Goal: Information Seeking & Learning: Compare options

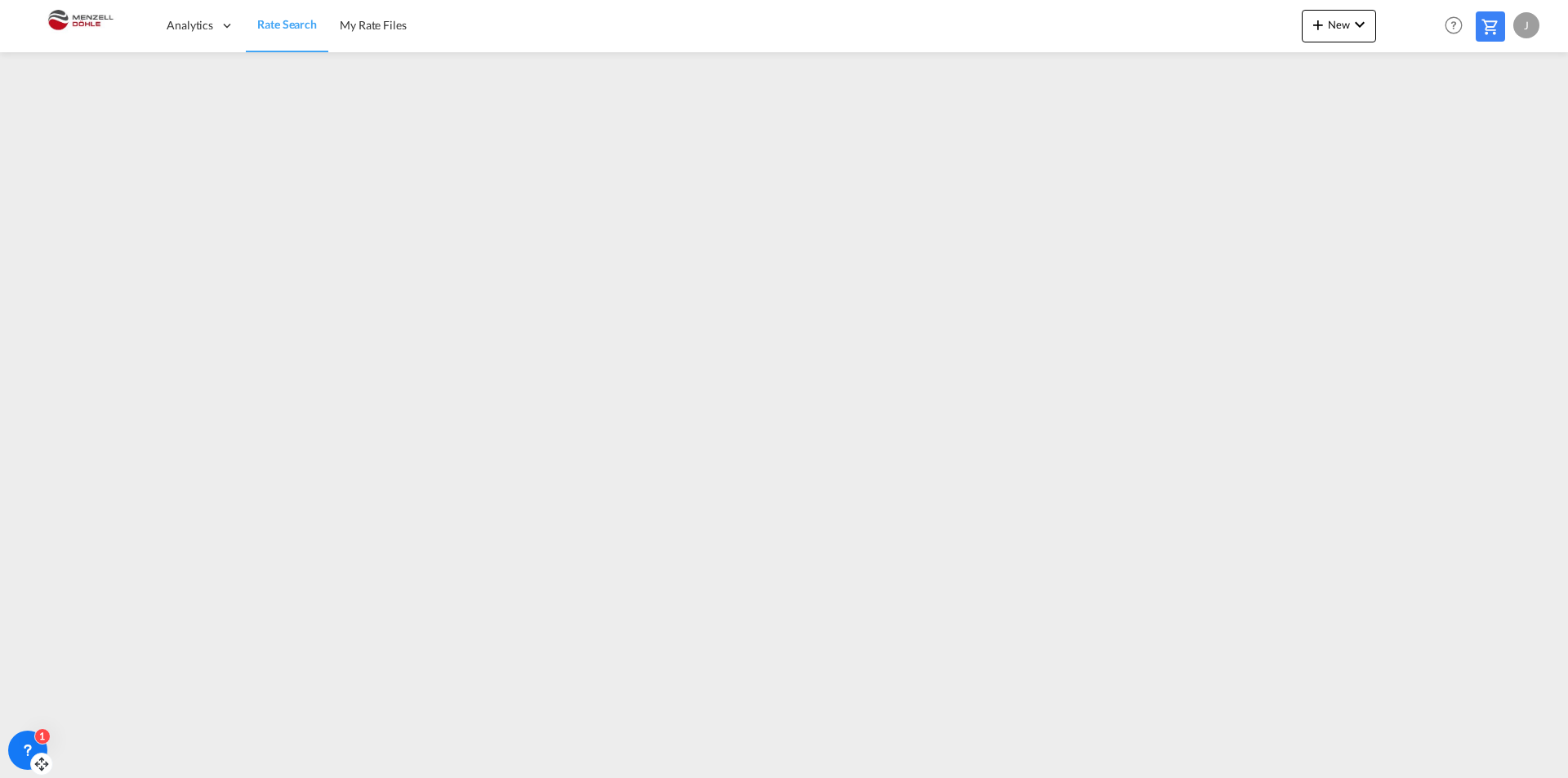
click at [44, 750] on div "1" at bounding box center [27, 750] width 40 height 40
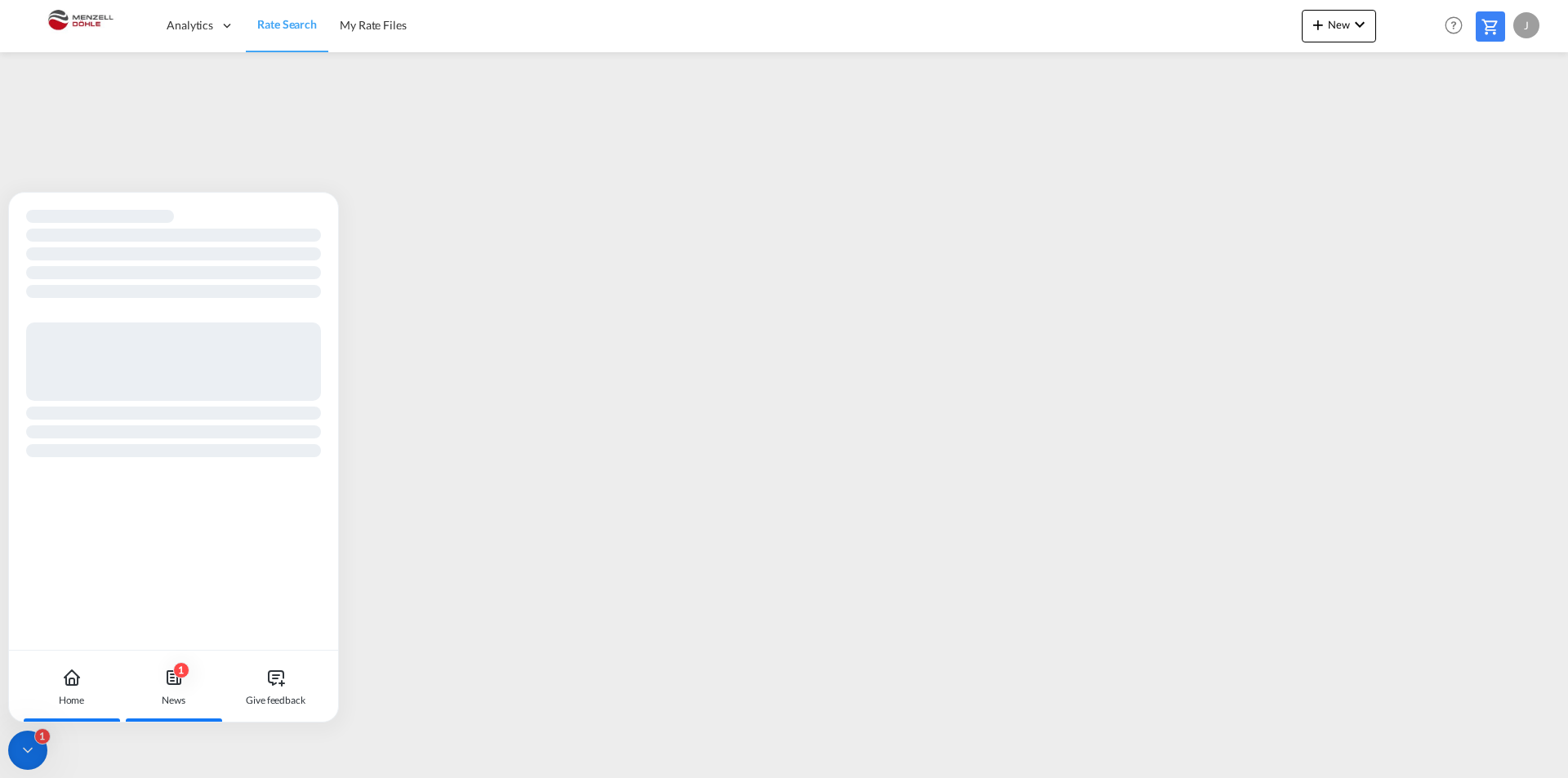
click at [177, 688] on div "1 News" at bounding box center [174, 686] width 91 height 72
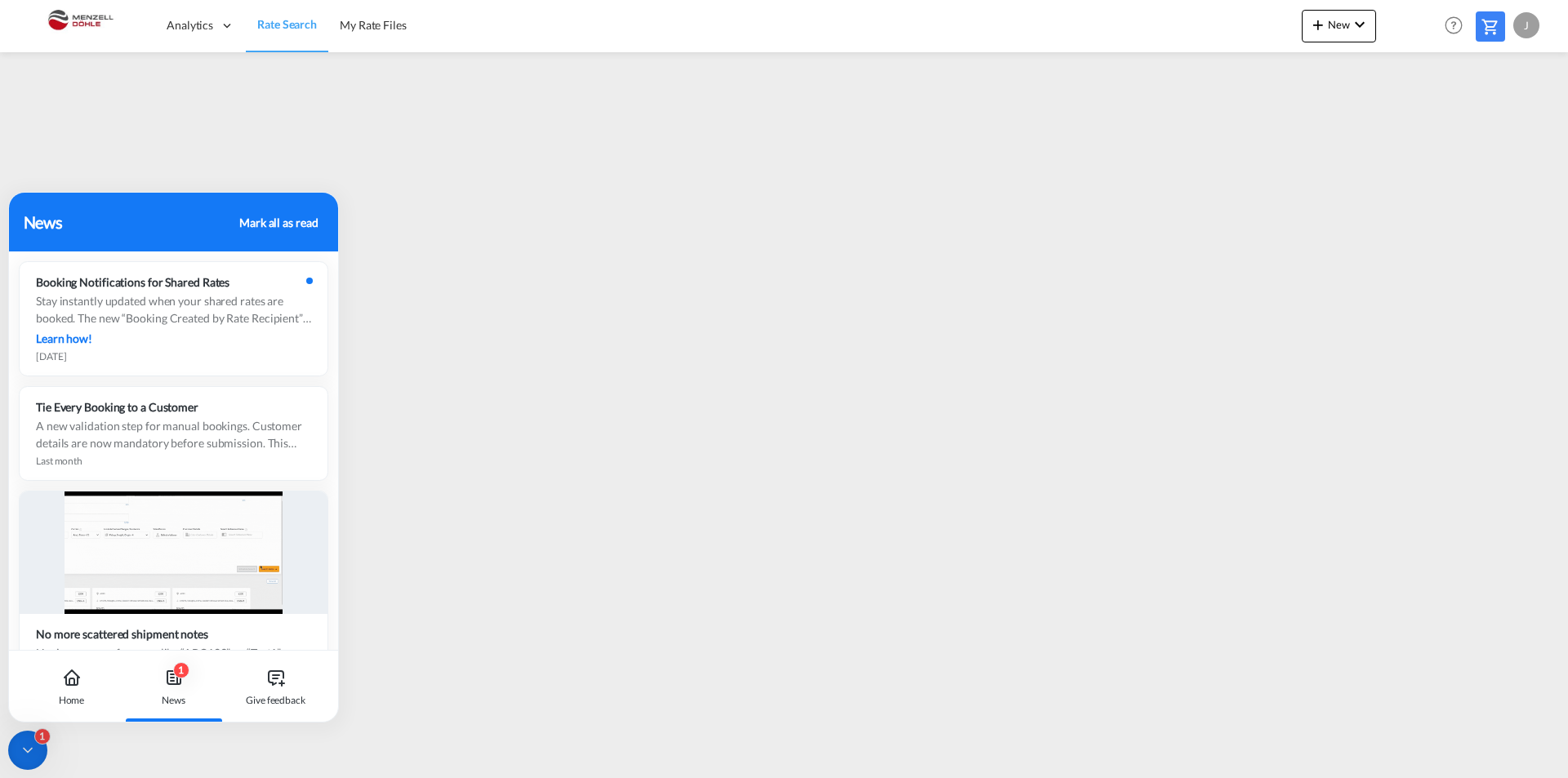
click at [295, 214] on div "Mark all as read" at bounding box center [278, 223] width 78 height 17
click at [70, 690] on div "Home" at bounding box center [71, 686] width 91 height 72
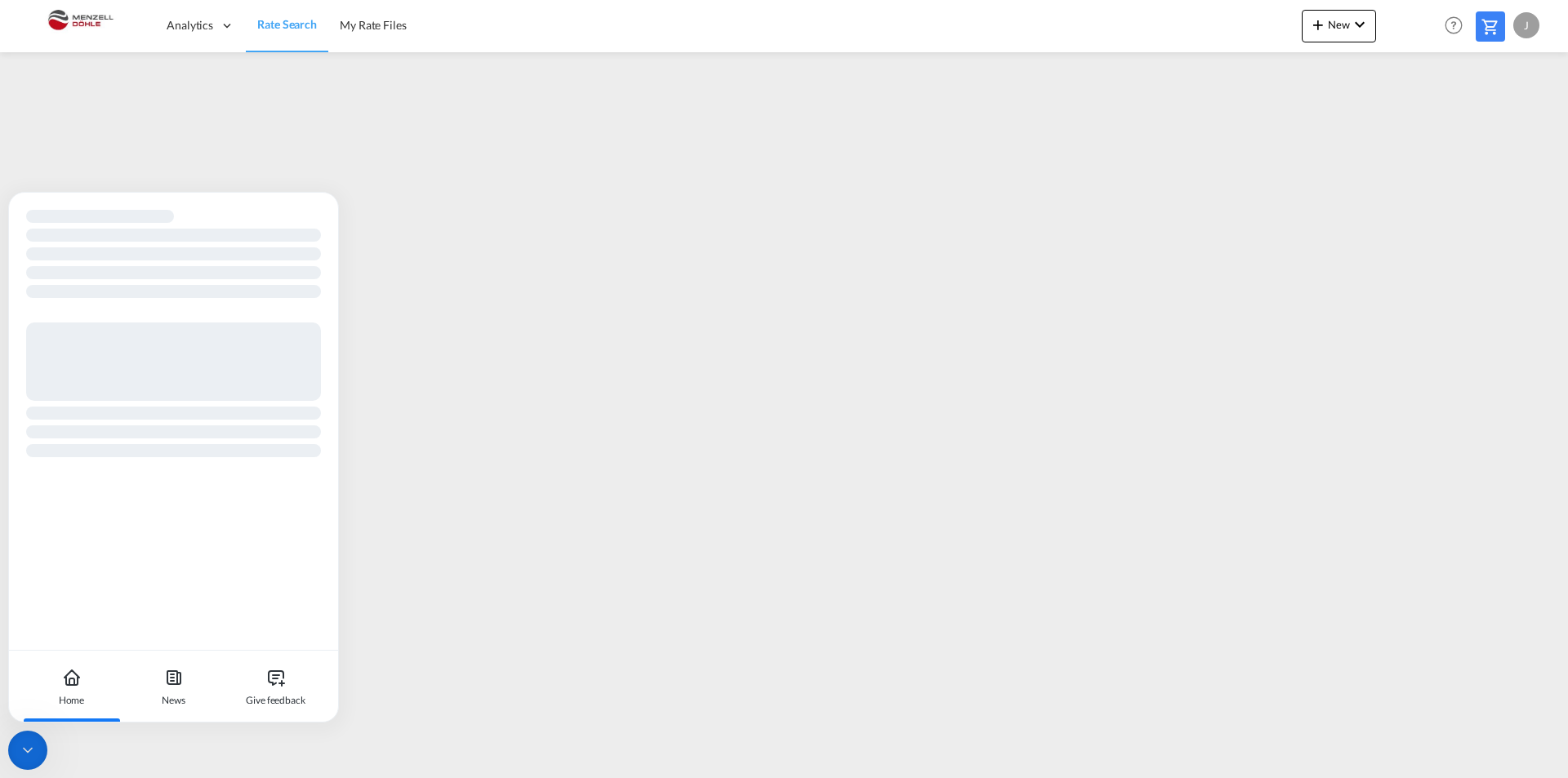
click at [40, 754] on div at bounding box center [27, 750] width 40 height 40
